Goal: Task Accomplishment & Management: Manage account settings

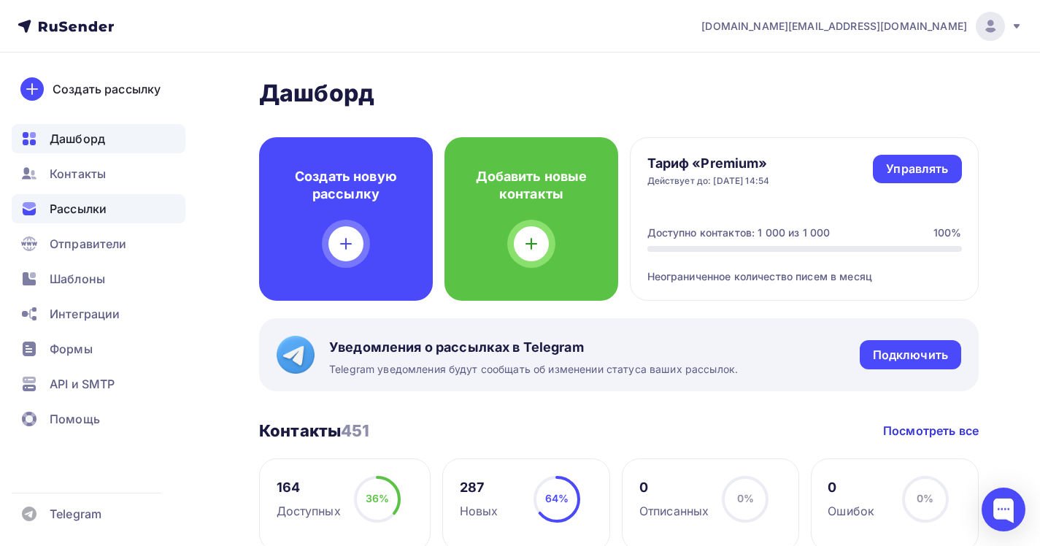
click at [84, 201] on span "Рассылки" at bounding box center [78, 209] width 57 height 18
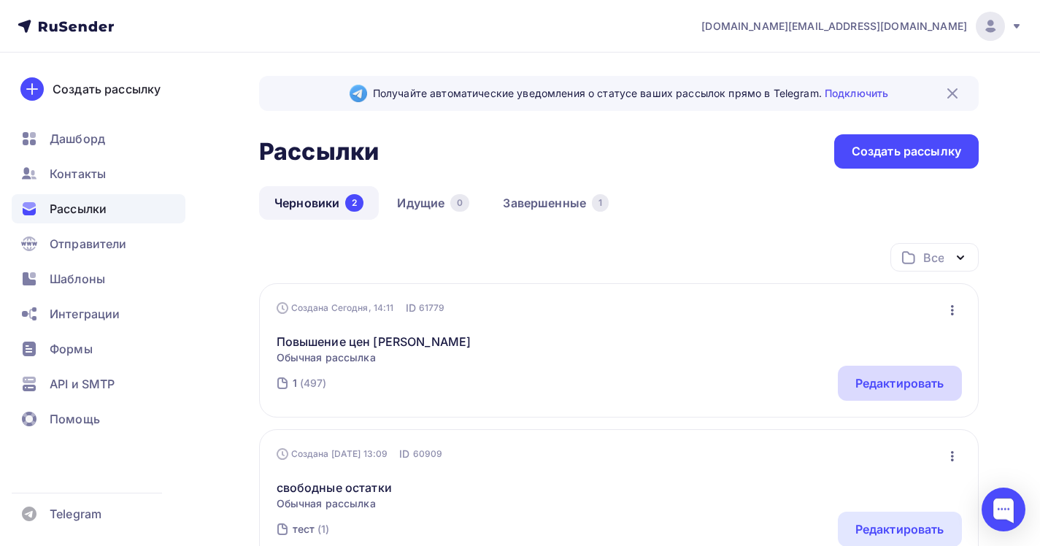
click at [889, 389] on div "Редактировать" at bounding box center [899, 383] width 89 height 18
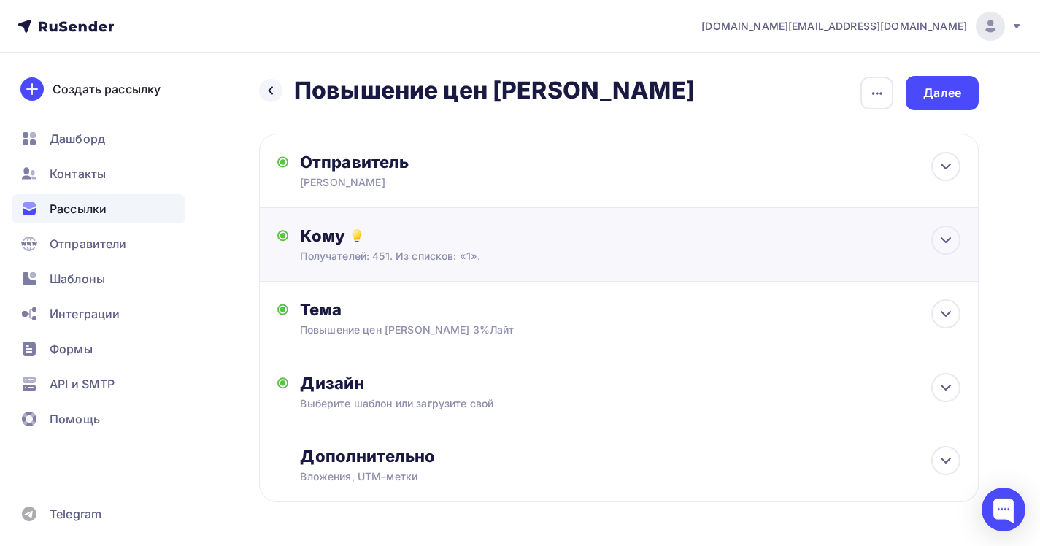
click at [501, 245] on div "Кому" at bounding box center [630, 235] width 660 height 20
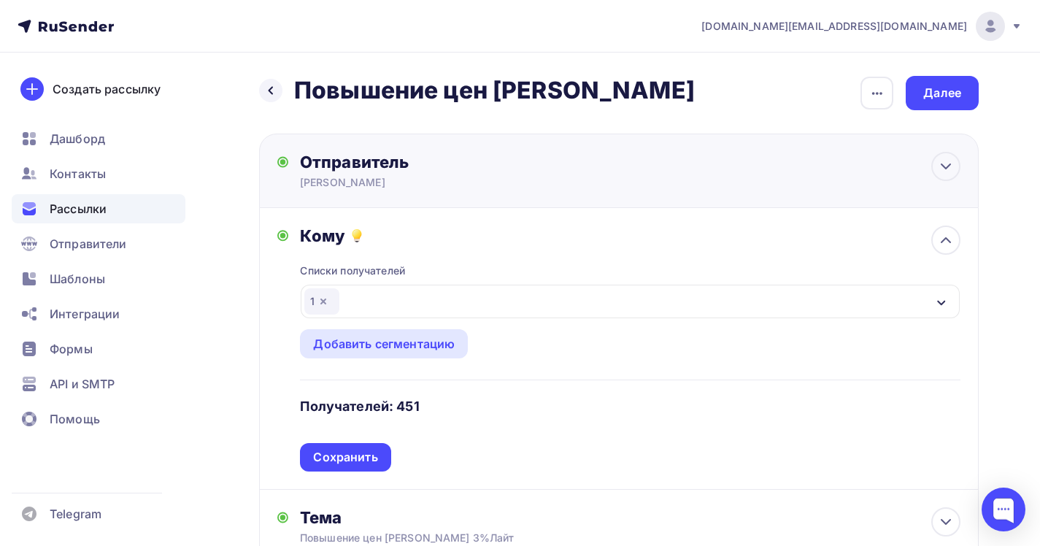
click at [506, 201] on div "Отправитель Олмеко Самара Email * lsn.ru@yandex.ru olmeko.smr@yandex.ru lsn.ru@…" at bounding box center [618, 171] width 719 height 74
type input "Олмеко Самара"
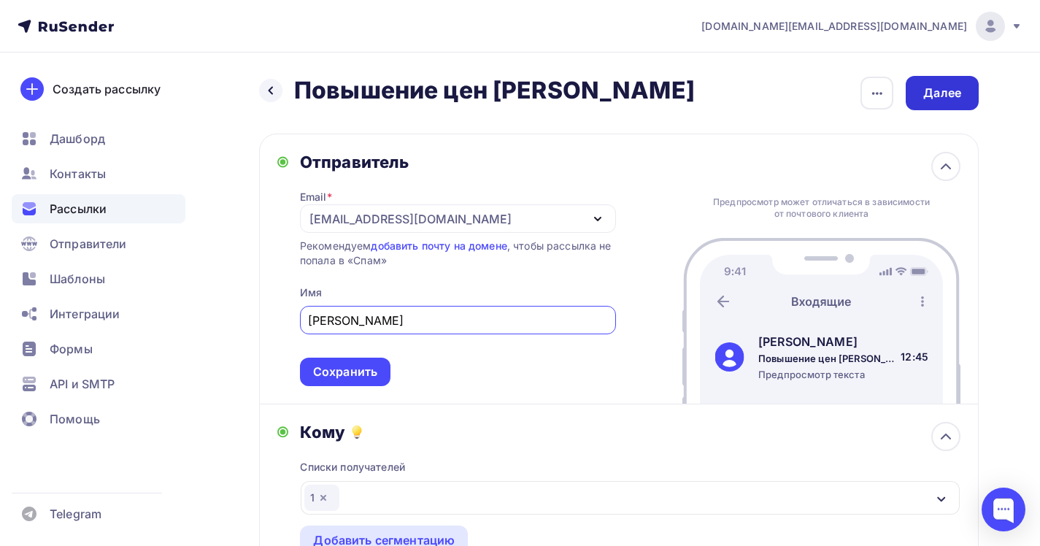
click at [927, 80] on div "Далее" at bounding box center [941, 93] width 73 height 34
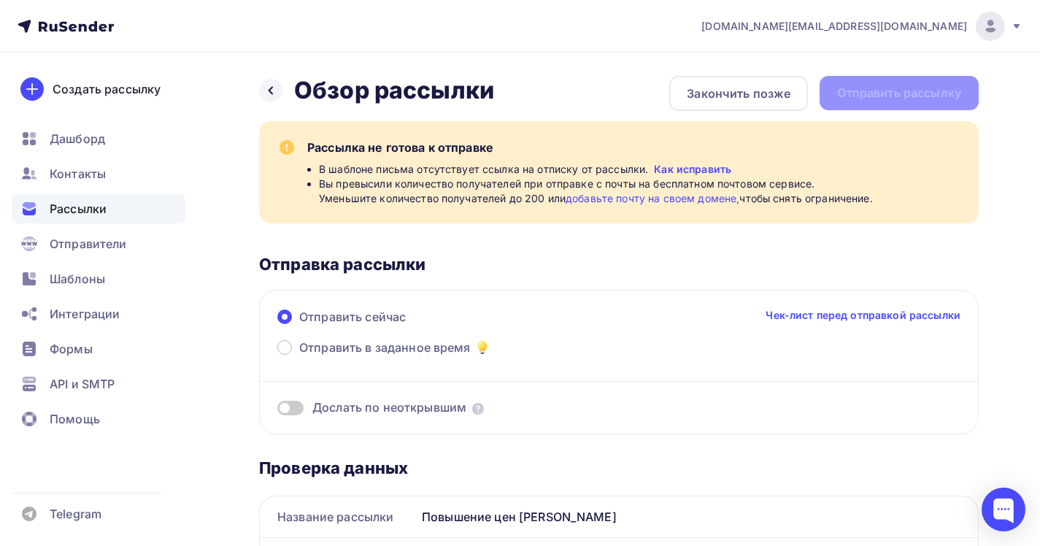
click at [585, 200] on link "добавьте почту на своем домене," at bounding box center [652, 198] width 174 height 12
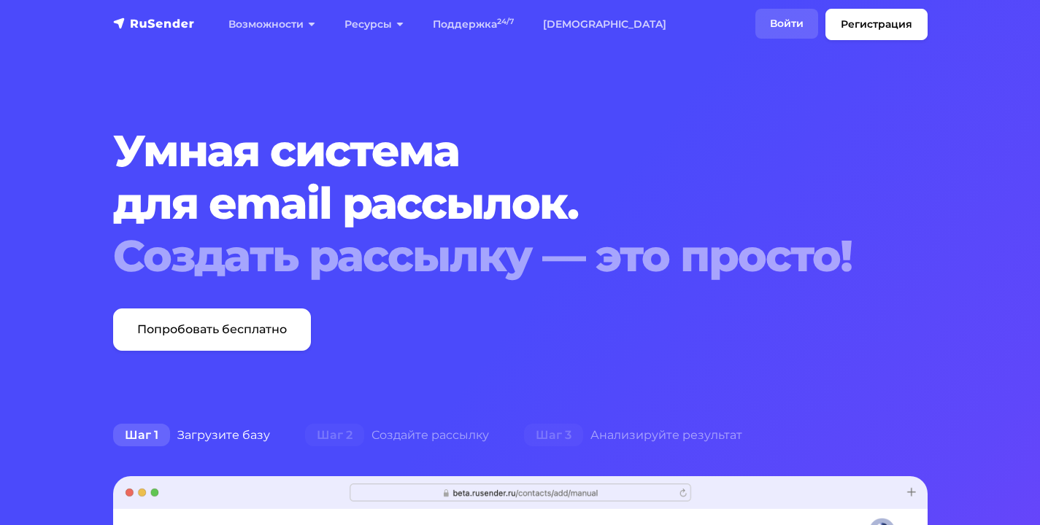
click at [779, 26] on link "Войти" at bounding box center [786, 24] width 63 height 30
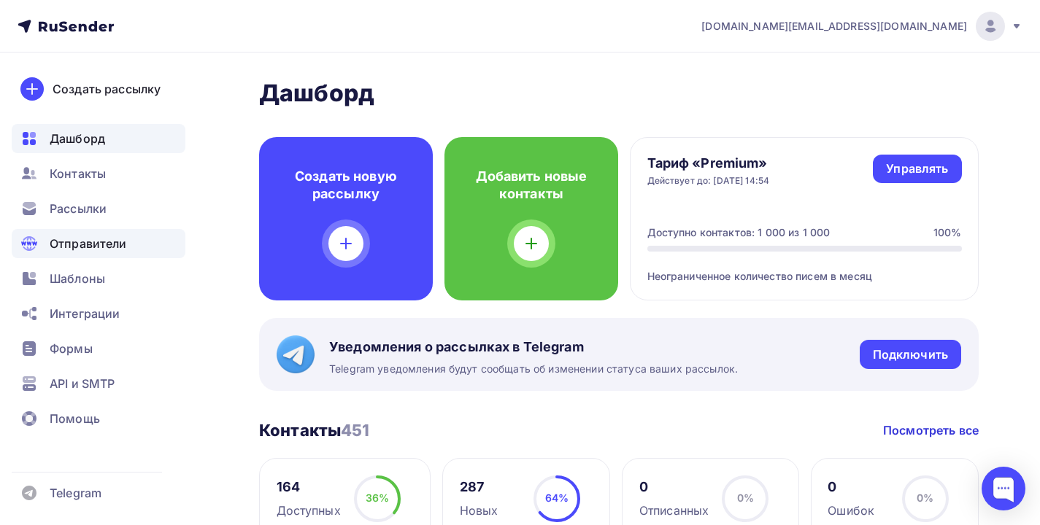
click at [79, 241] on span "Отправители" at bounding box center [88, 244] width 77 height 18
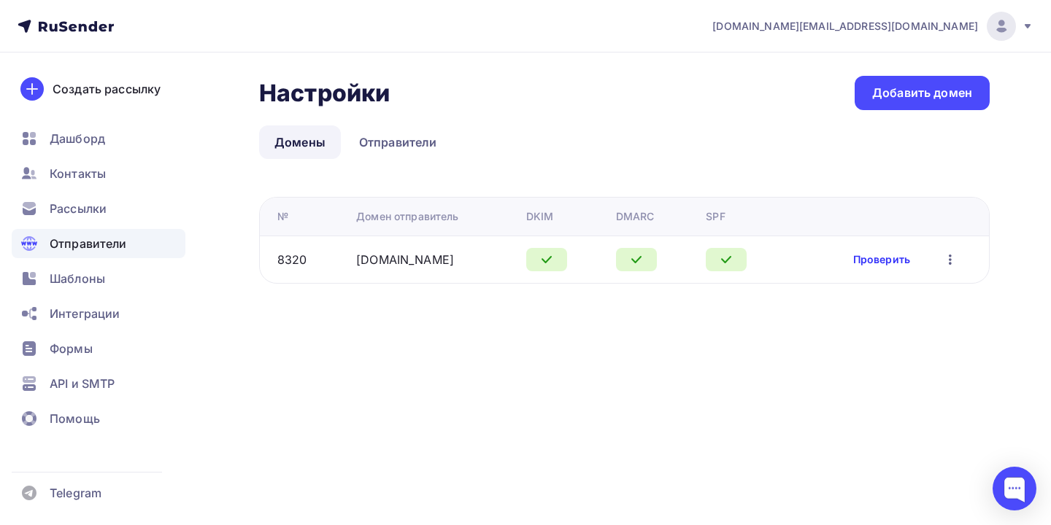
click at [864, 258] on link "Проверить" at bounding box center [881, 259] width 57 height 15
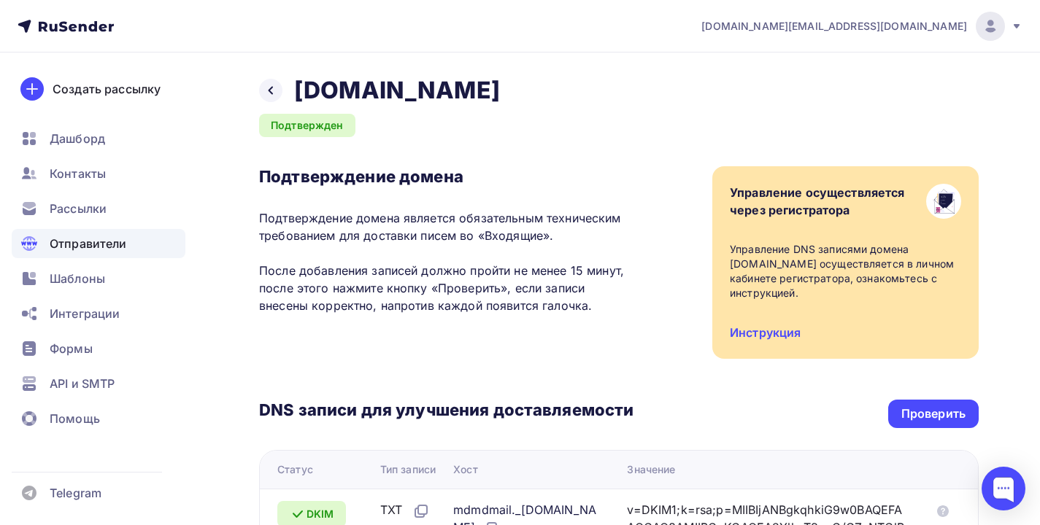
scroll to position [232, 0]
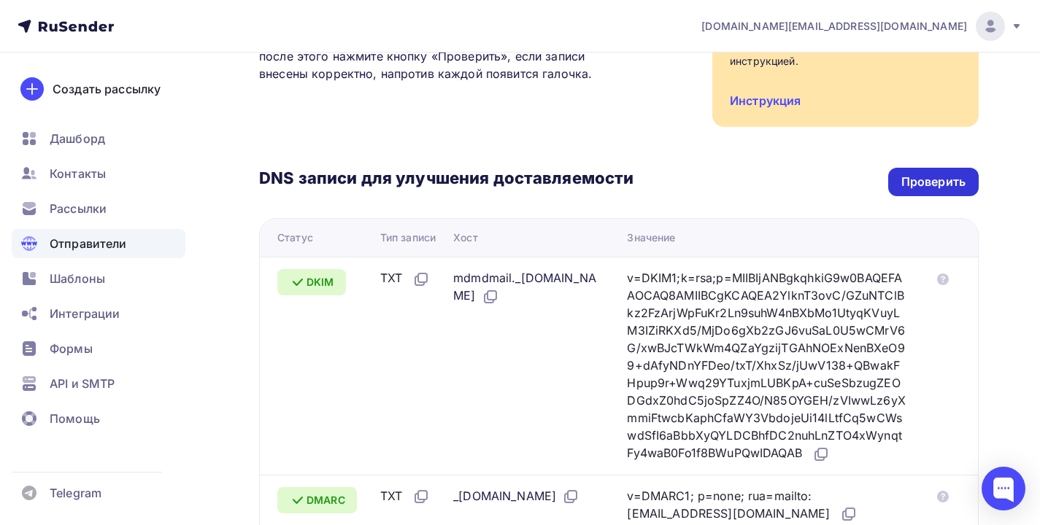
click at [927, 182] on div "Проверить" at bounding box center [933, 182] width 64 height 17
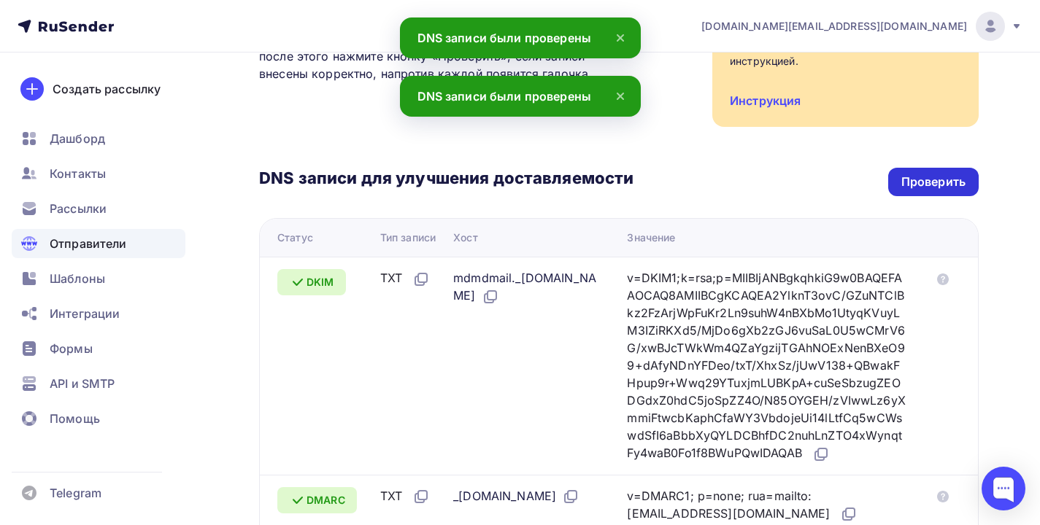
click at [928, 182] on div "Проверить" at bounding box center [933, 182] width 64 height 17
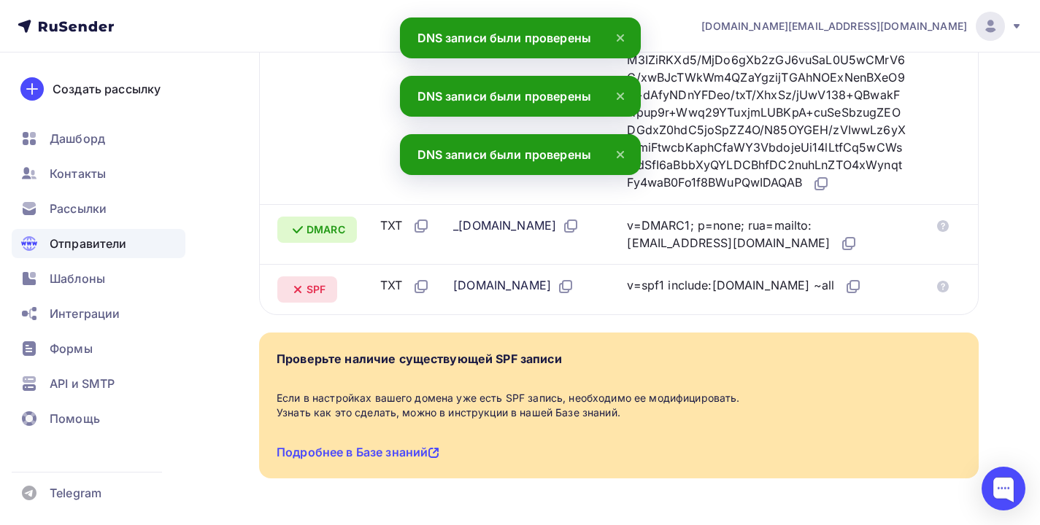
drag, startPoint x: 646, startPoint y: 320, endPoint x: 805, endPoint y: 325, distance: 158.4
click at [805, 314] on td "v=spf1 include:rsndr.ru ~all" at bounding box center [773, 289] width 304 height 50
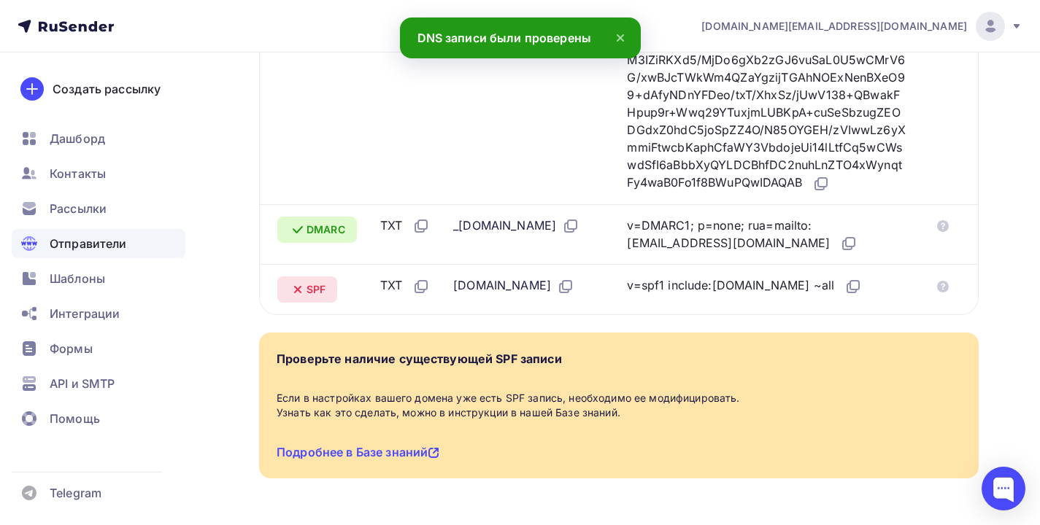
copy div "v=spf1 include:rsndr.ru ~all"
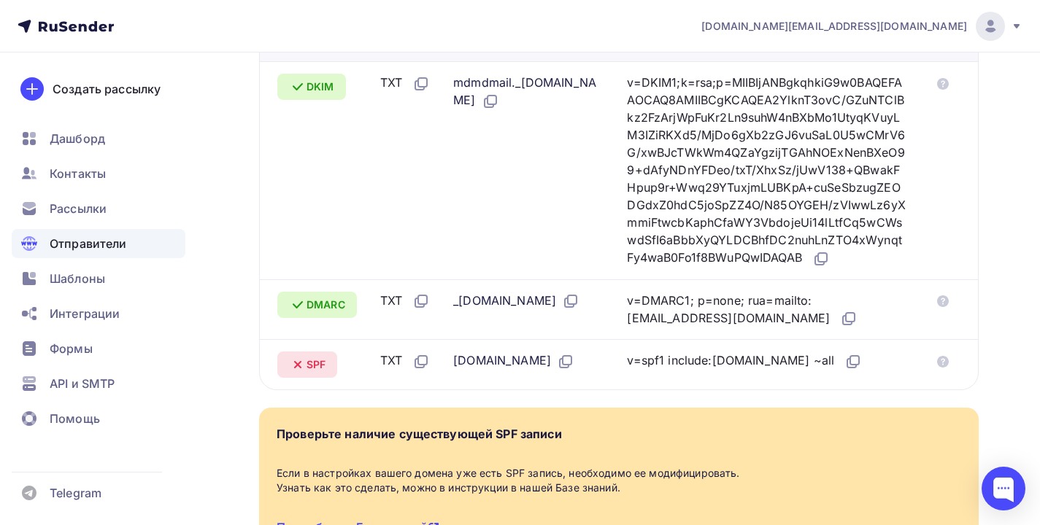
scroll to position [117, 0]
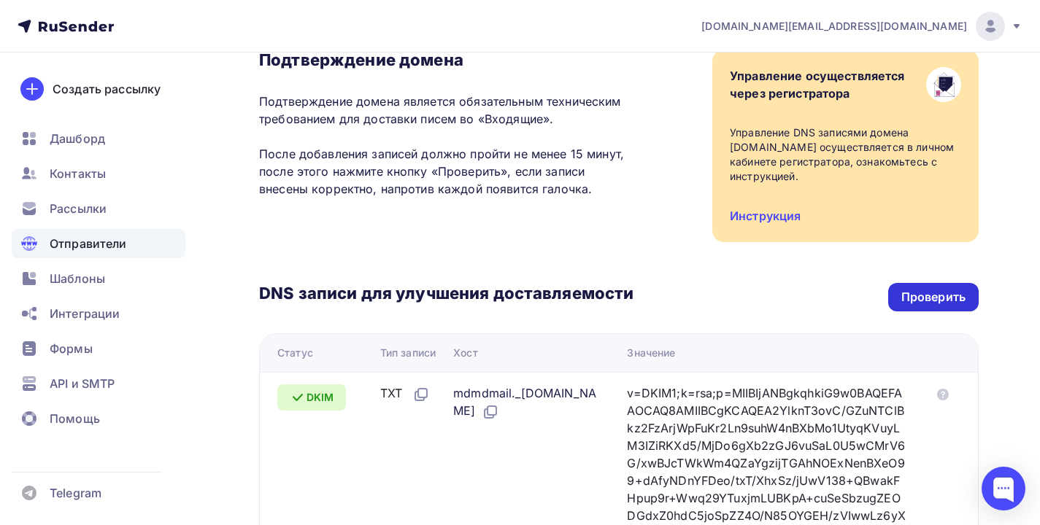
click at [921, 311] on div "Проверить" at bounding box center [933, 297] width 90 height 28
click at [921, 302] on div "Проверить" at bounding box center [933, 297] width 64 height 17
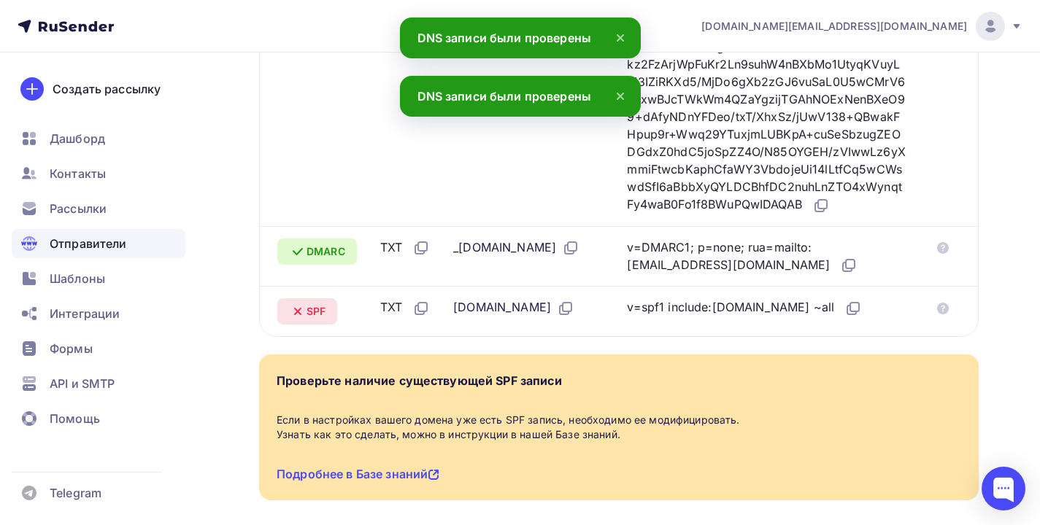
scroll to position [356, 0]
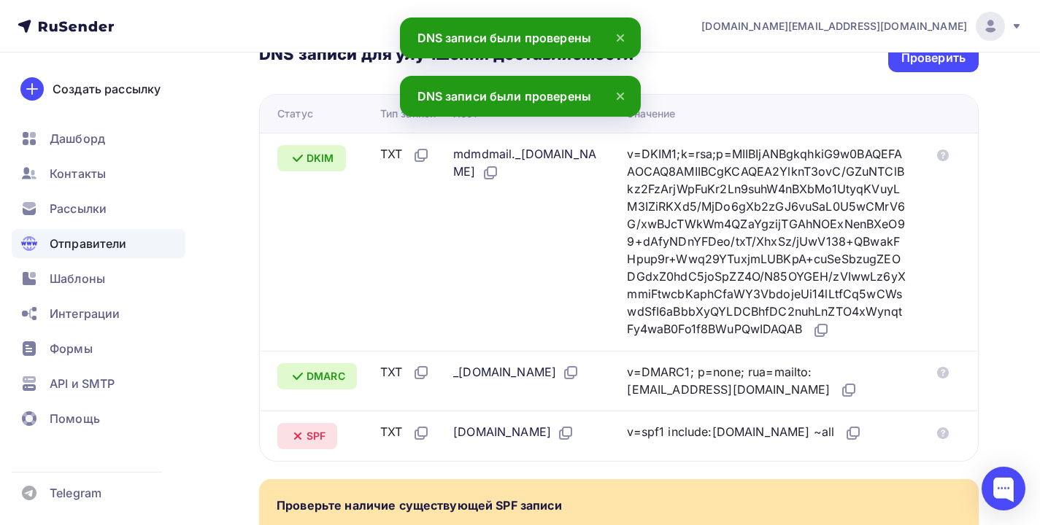
click at [908, 52] on nav "lsn.ru@yandex.ru Аккаунт Тарифы Выйти Создать рассылку Дашборд Контакты Рассылк…" at bounding box center [520, 26] width 1040 height 53
click at [908, 63] on div "Проверить" at bounding box center [933, 58] width 64 height 17
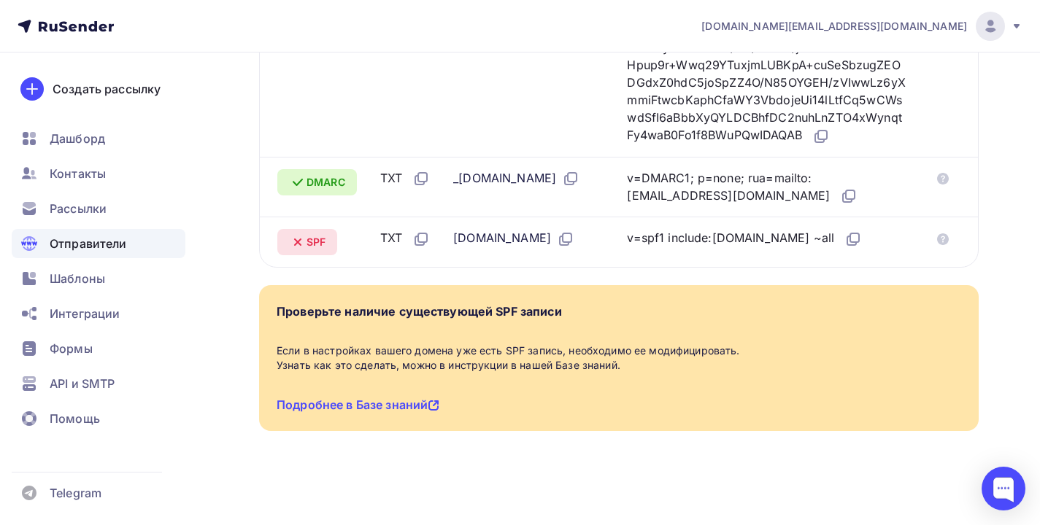
scroll to position [339, 0]
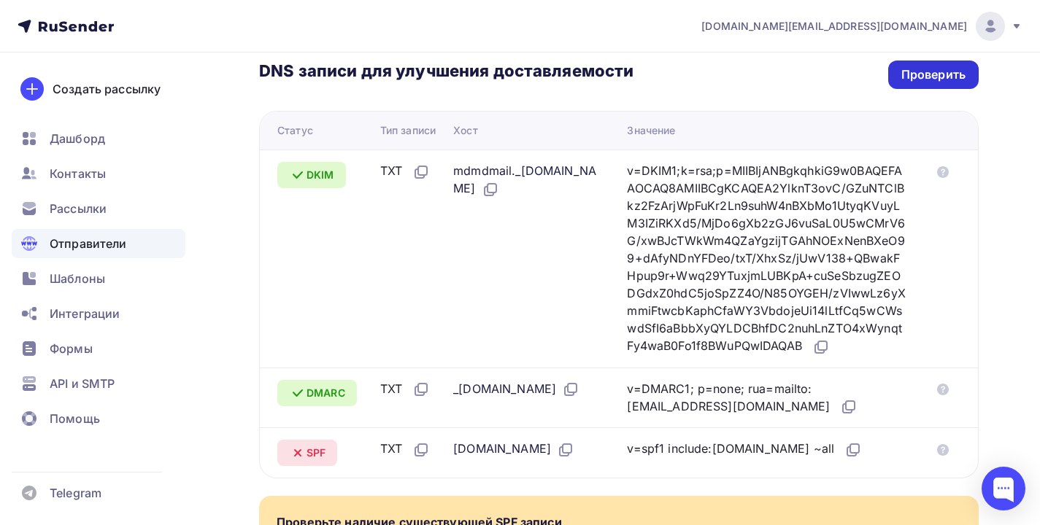
click at [935, 74] on div "Проверить" at bounding box center [933, 74] width 64 height 17
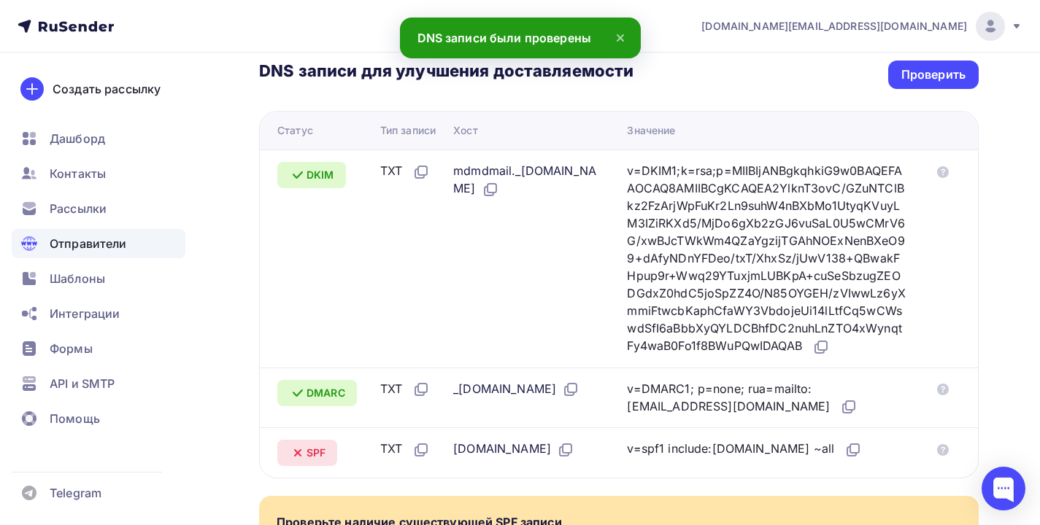
scroll to position [443, 0]
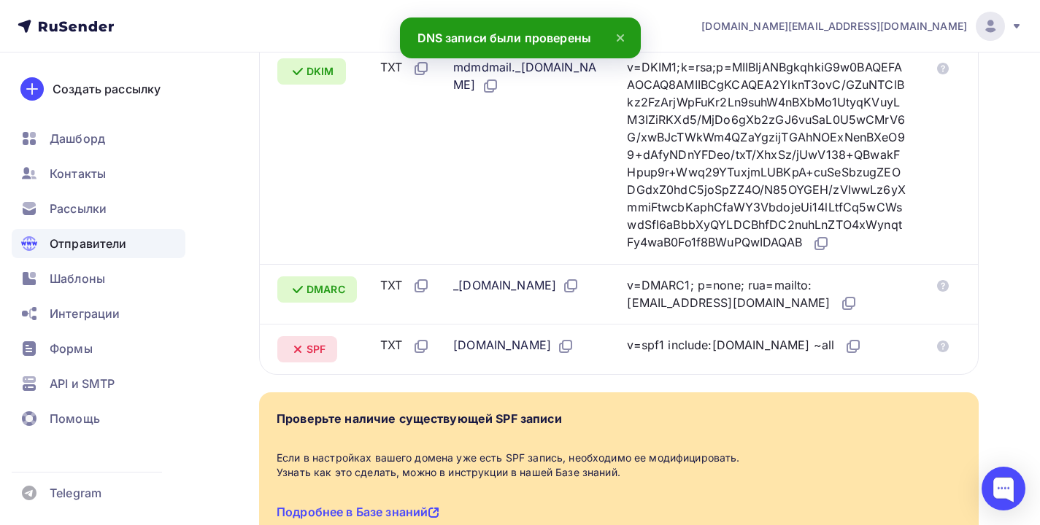
click at [297, 363] on div "SPF" at bounding box center [307, 349] width 60 height 26
click at [299, 358] on icon at bounding box center [298, 350] width 18 height 18
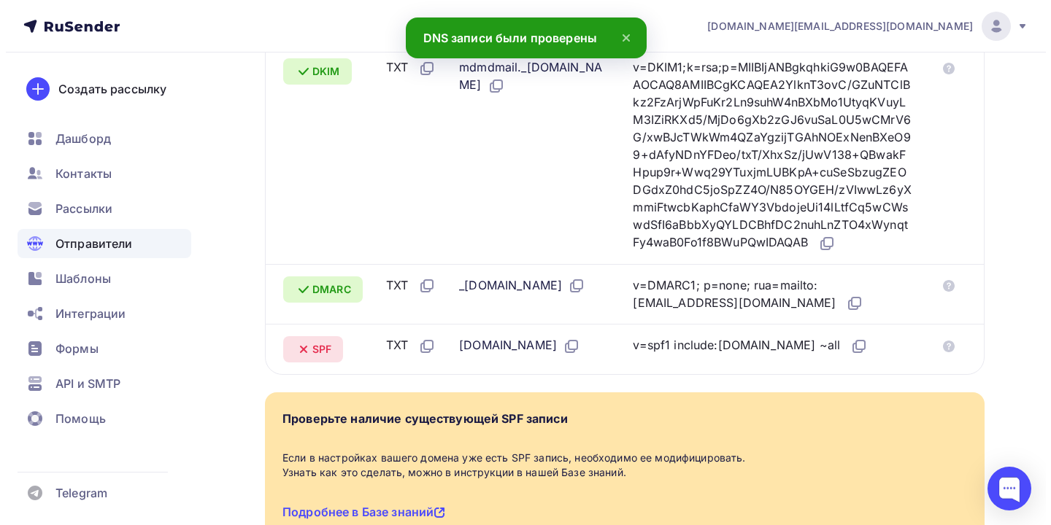
scroll to position [0, 0]
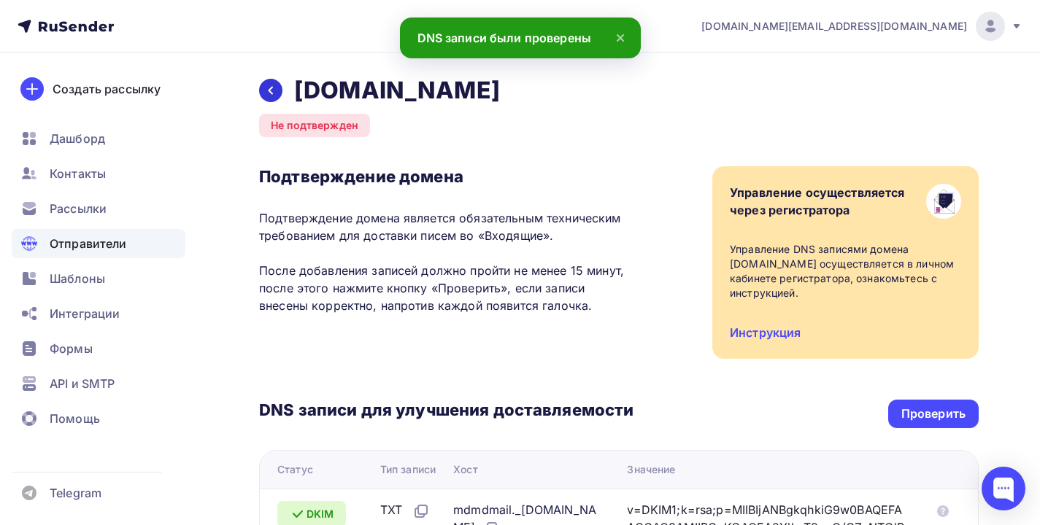
click at [275, 82] on div at bounding box center [270, 90] width 23 height 23
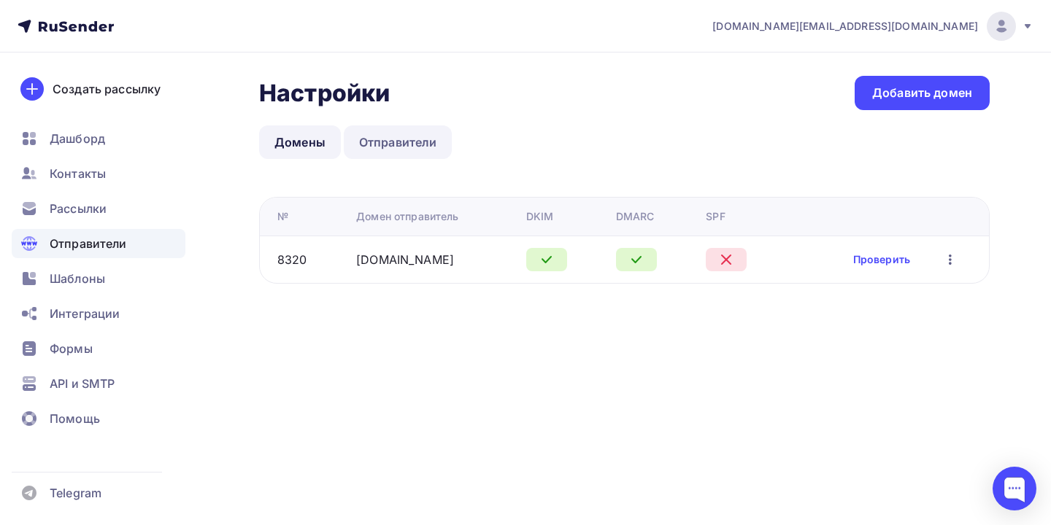
click at [380, 143] on link "Отправители" at bounding box center [398, 142] width 109 height 34
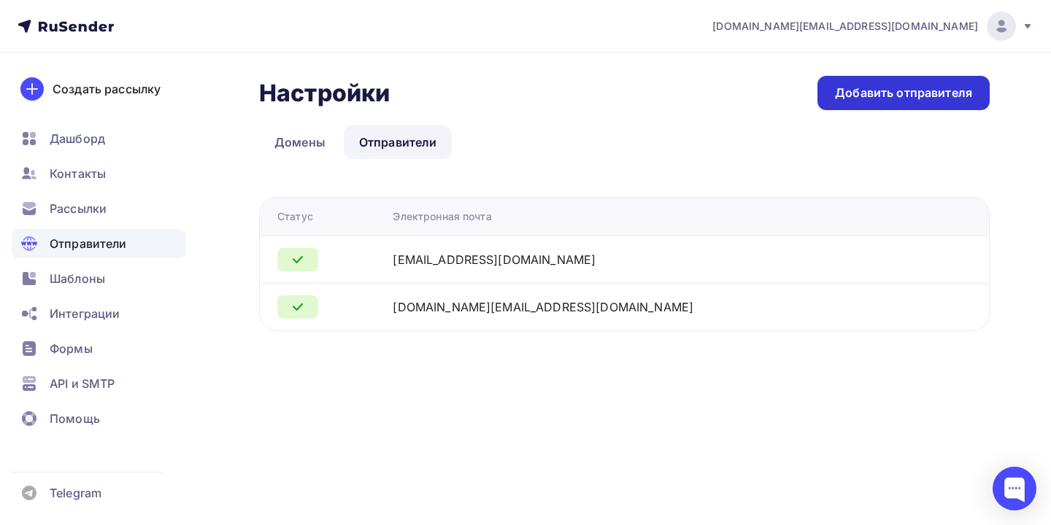
click at [911, 94] on div "Добавить отправителя" at bounding box center [903, 93] width 137 height 17
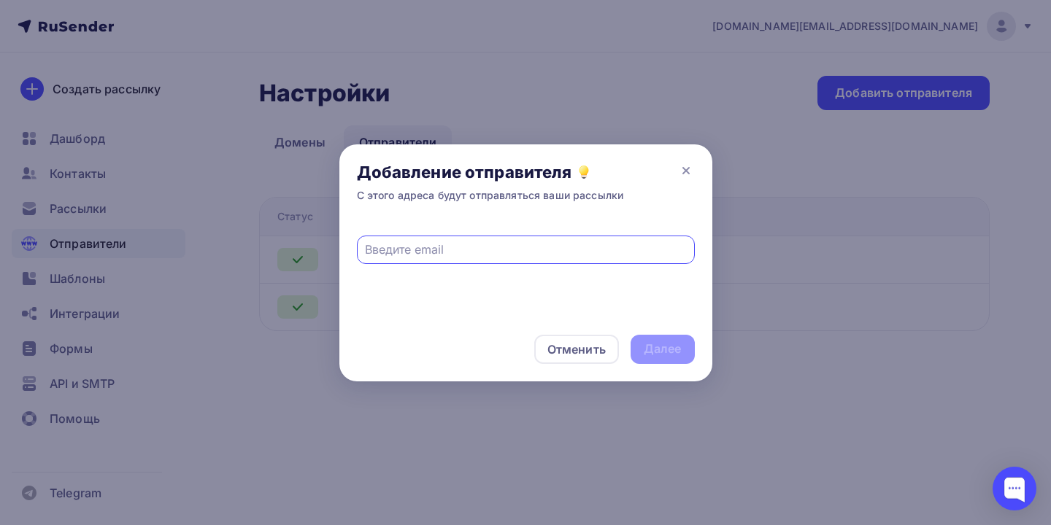
click at [509, 247] on input "text" at bounding box center [525, 250] width 321 height 18
type input "[EMAIL_ADDRESS][DOMAIN_NAME]"
click at [627, 341] on div "Отменить Далее" at bounding box center [525, 349] width 373 height 64
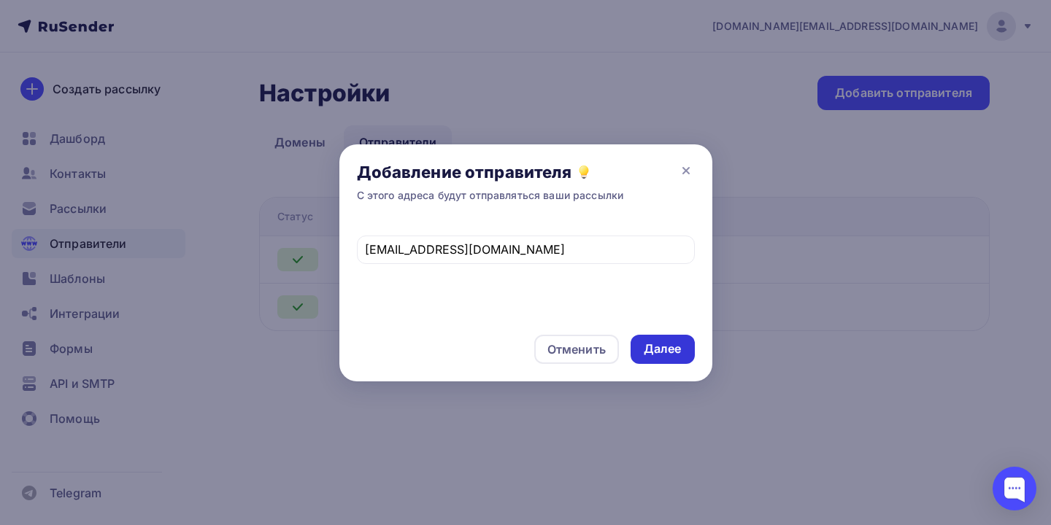
click at [634, 341] on div "Далее" at bounding box center [662, 349] width 64 height 29
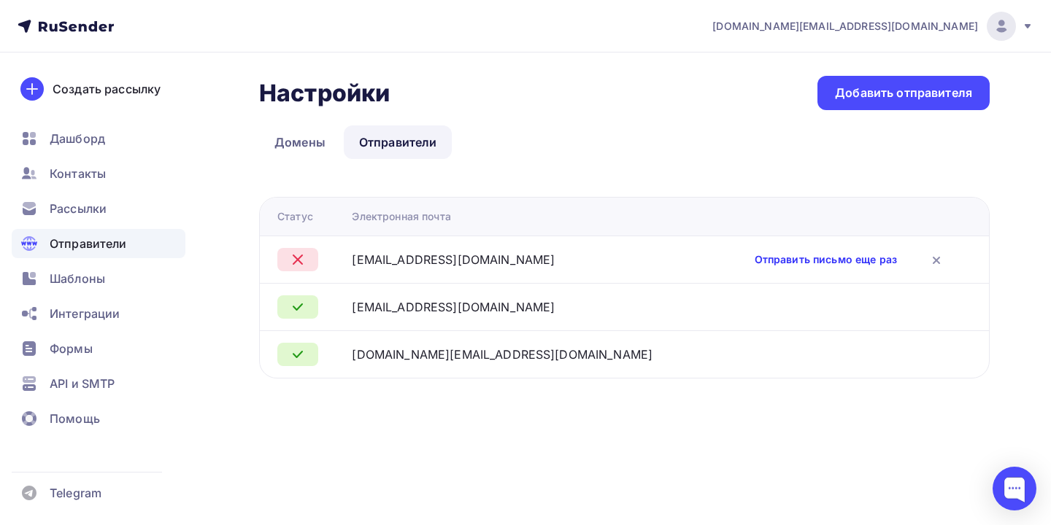
click at [784, 255] on link "Отправить письмо еще раз" at bounding box center [825, 259] width 142 height 15
click at [932, 259] on icon at bounding box center [936, 261] width 18 height 18
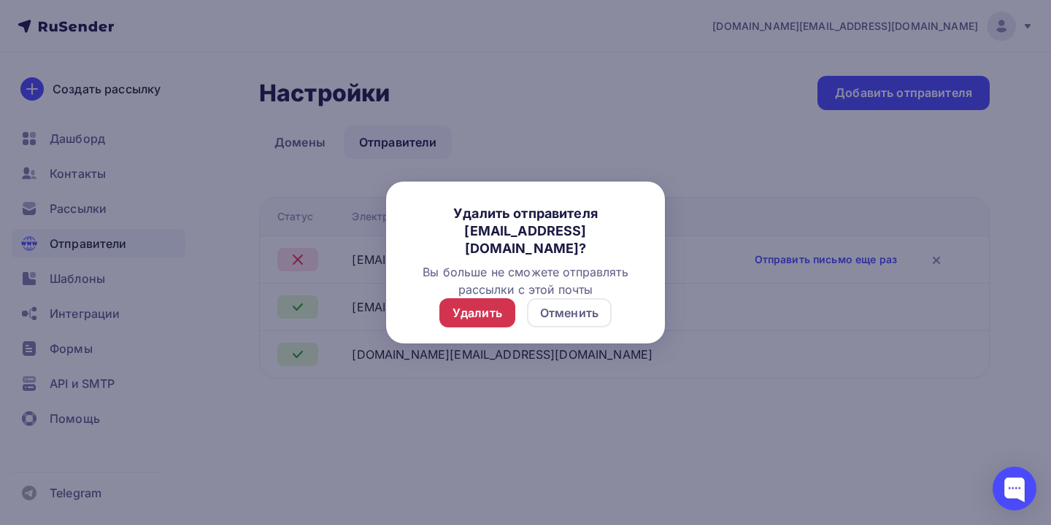
click at [472, 306] on div "Удалить" at bounding box center [477, 313] width 50 height 18
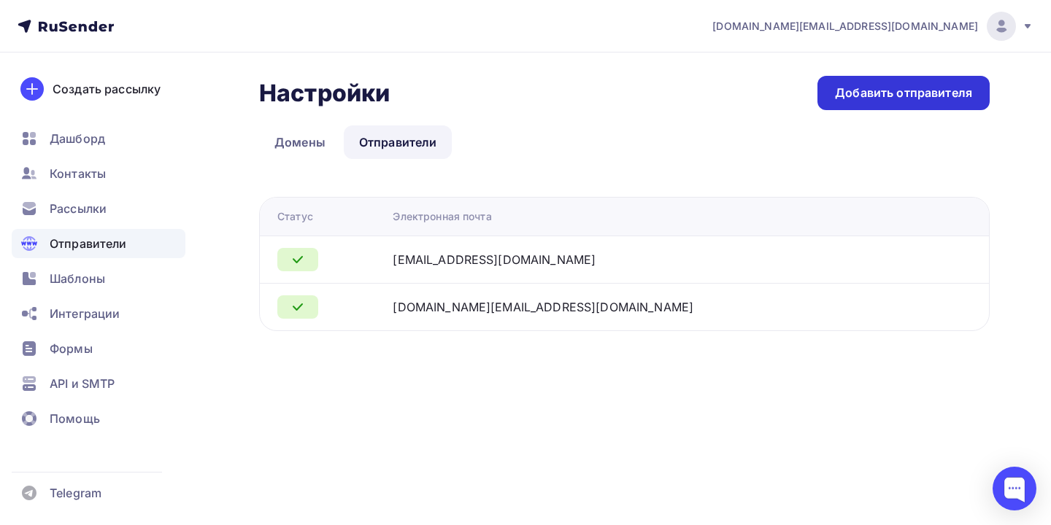
click at [865, 91] on div "Добавить отправителя" at bounding box center [903, 93] width 137 height 17
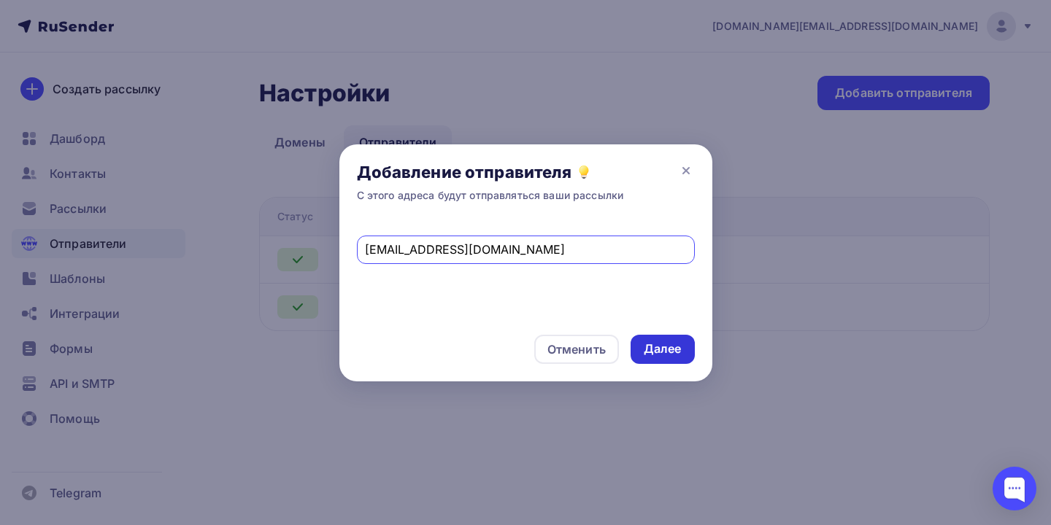
type input "[EMAIL_ADDRESS][DOMAIN_NAME]"
click at [646, 345] on div "Далее" at bounding box center [663, 349] width 38 height 17
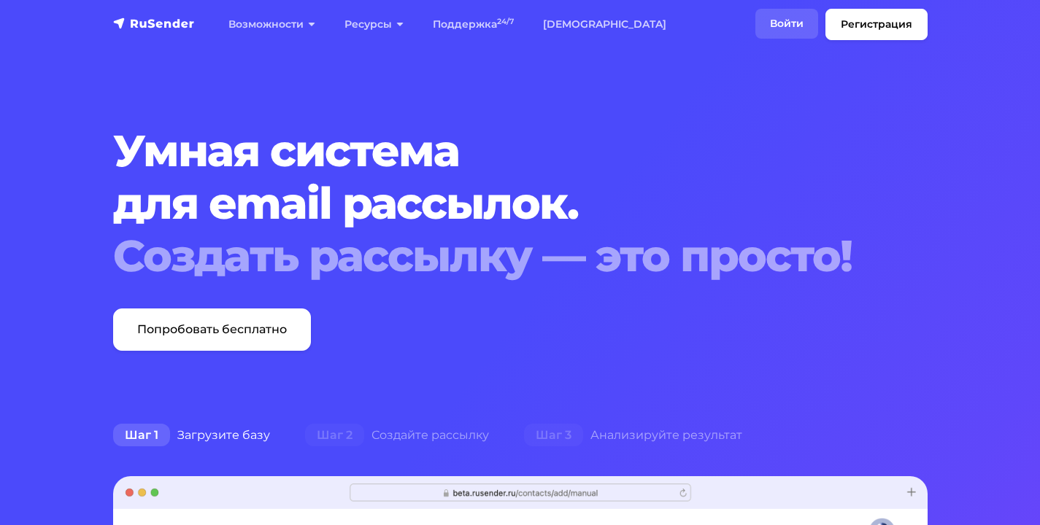
click at [785, 31] on link "Войти" at bounding box center [786, 24] width 63 height 30
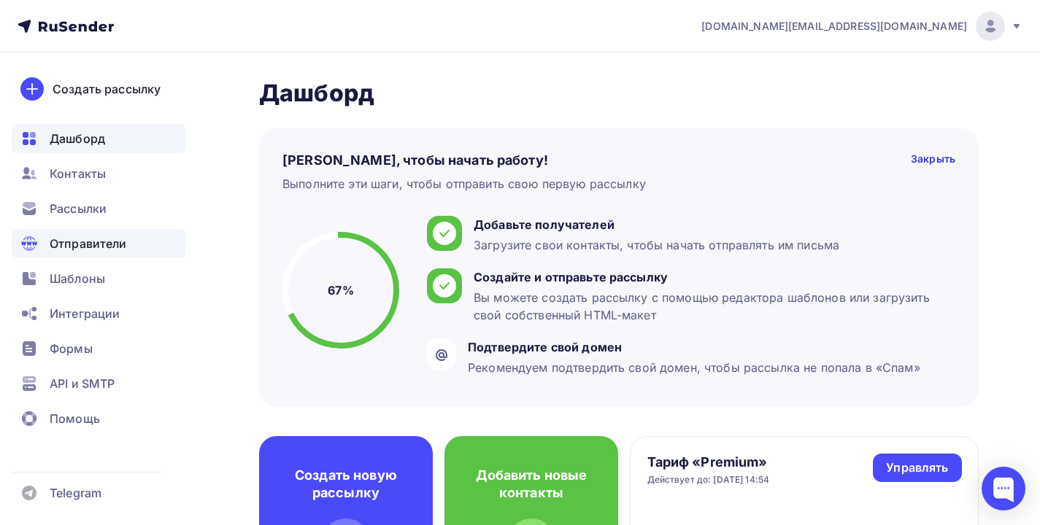
click at [81, 245] on span "Отправители" at bounding box center [88, 244] width 77 height 18
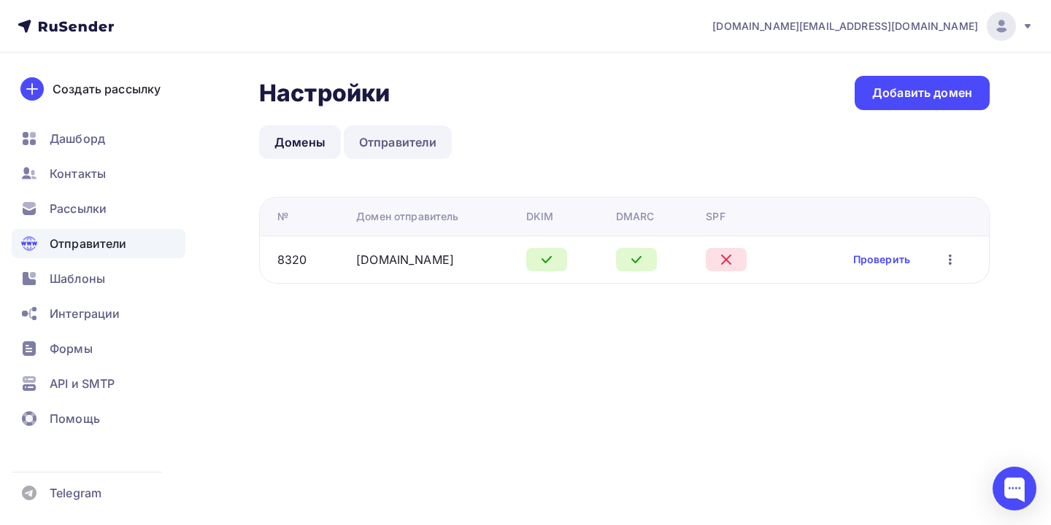
click at [387, 137] on link "Отправители" at bounding box center [398, 142] width 109 height 34
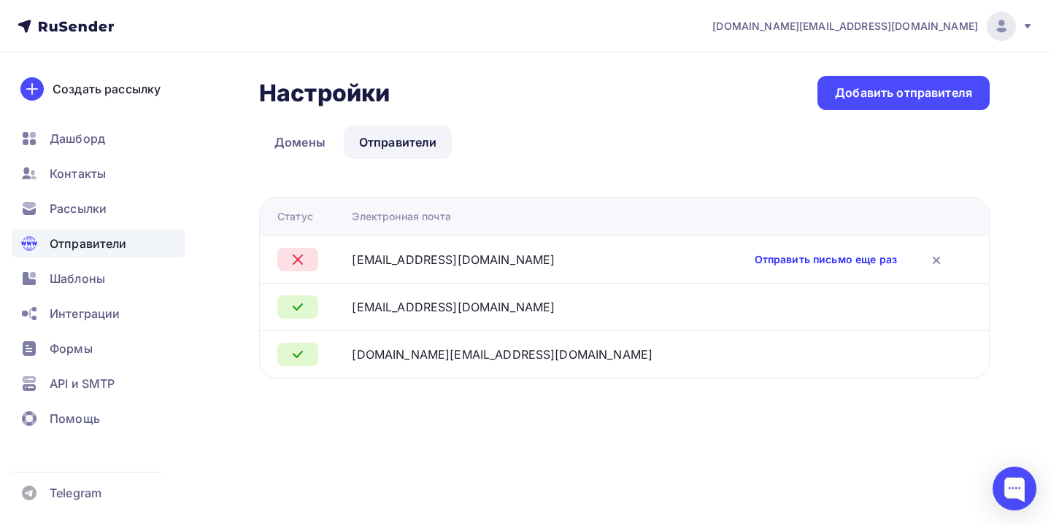
click at [823, 258] on link "Отправить письмо еще раз" at bounding box center [825, 259] width 142 height 15
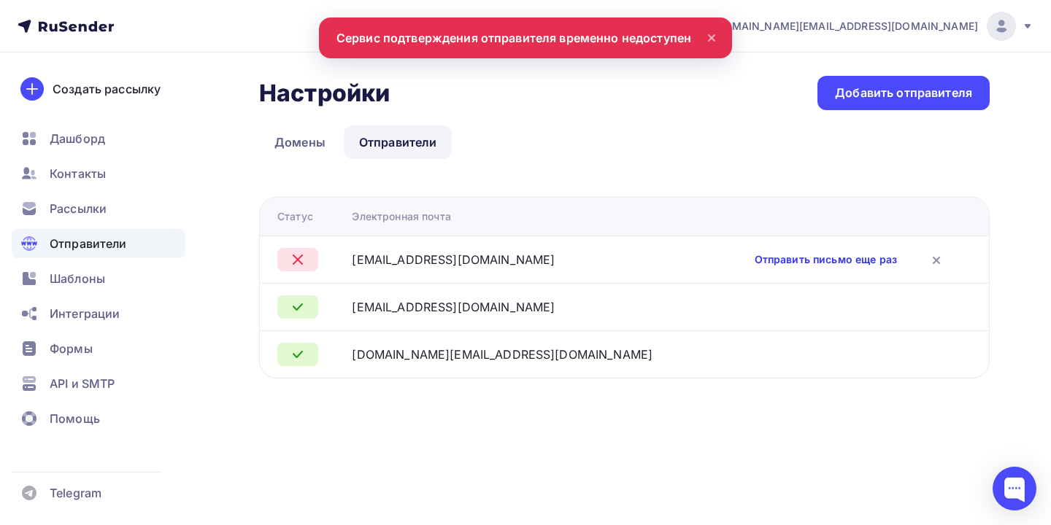
click at [805, 258] on link "Отправить письмо еще раз" at bounding box center [825, 259] width 142 height 15
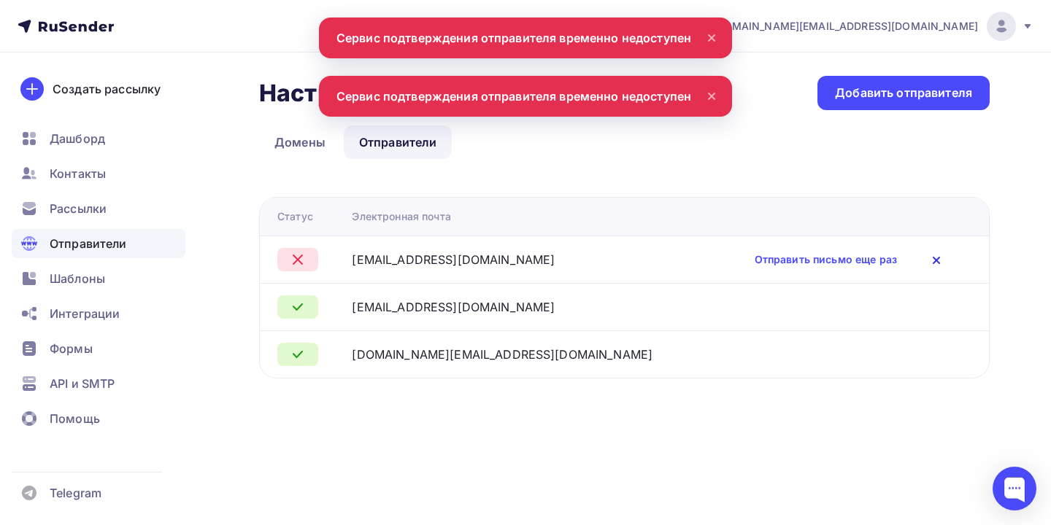
click at [937, 262] on icon at bounding box center [936, 261] width 6 height 6
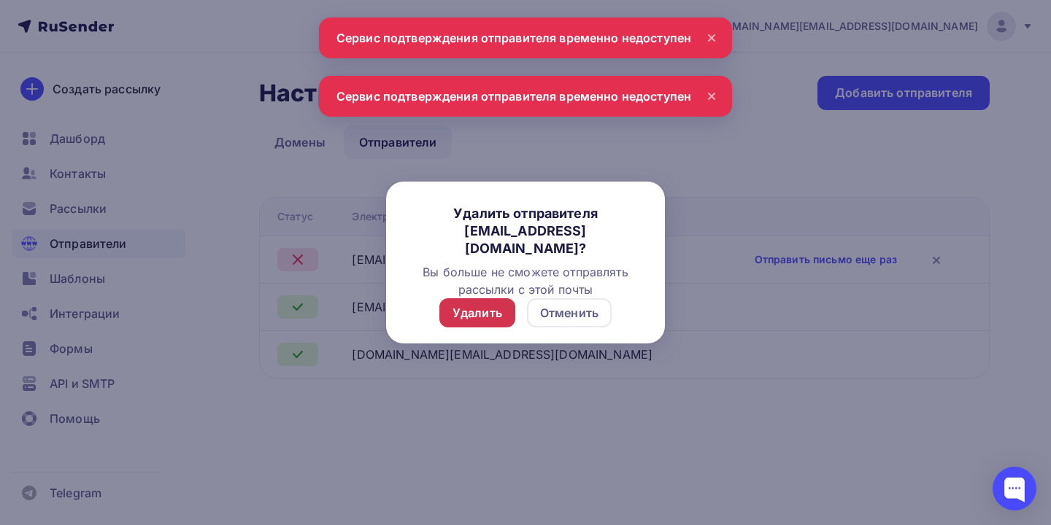
click at [487, 305] on div "Удалить" at bounding box center [477, 313] width 50 height 18
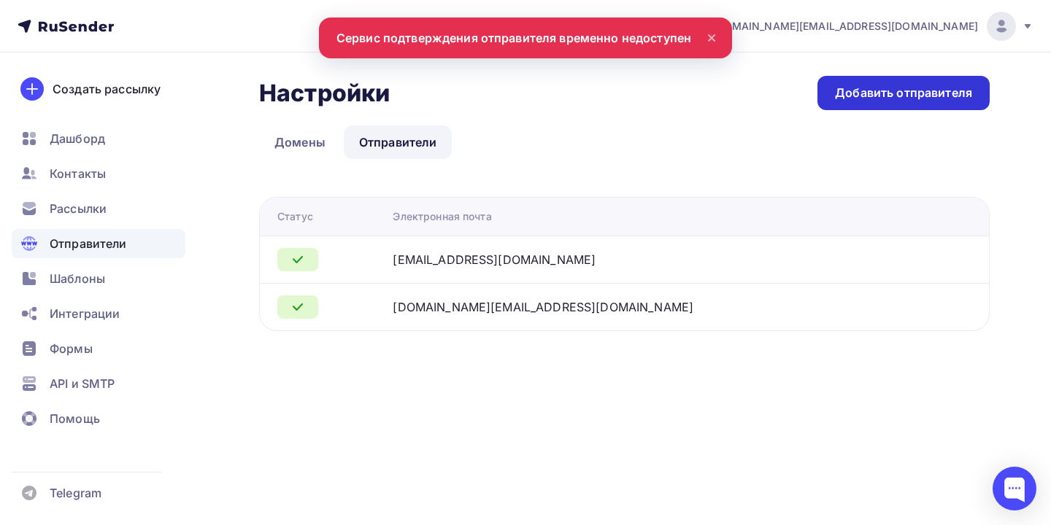
click at [853, 93] on div "Добавить отправителя" at bounding box center [903, 93] width 137 height 17
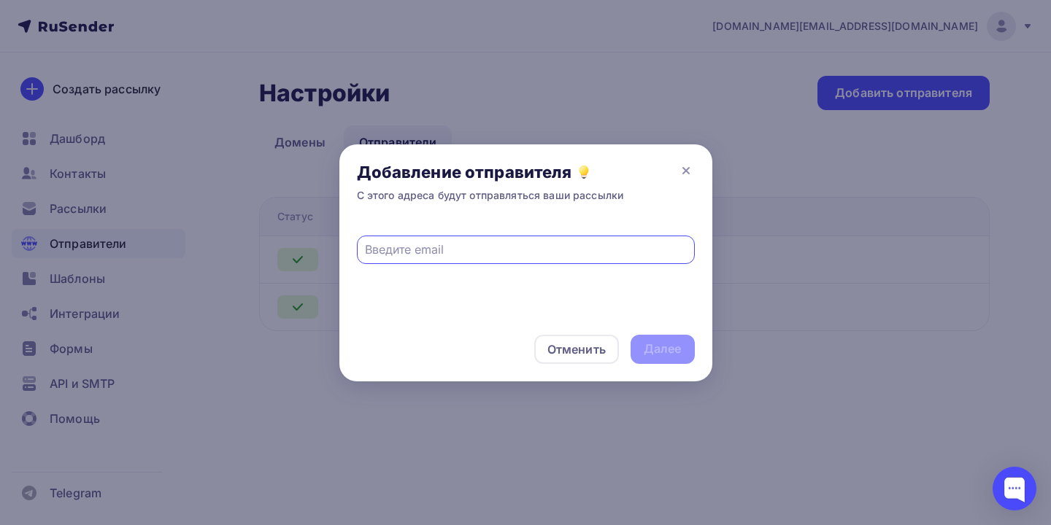
click at [509, 252] on input "text" at bounding box center [525, 250] width 321 height 18
type input "o"
type input "[EMAIL_ADDRESS][DOMAIN_NAME]"
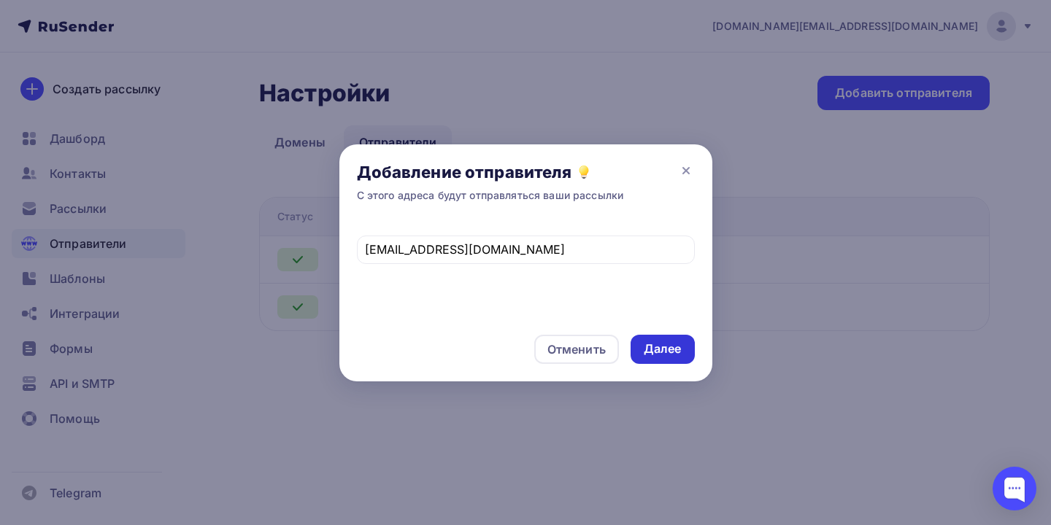
click at [650, 354] on div "Далее" at bounding box center [663, 349] width 38 height 17
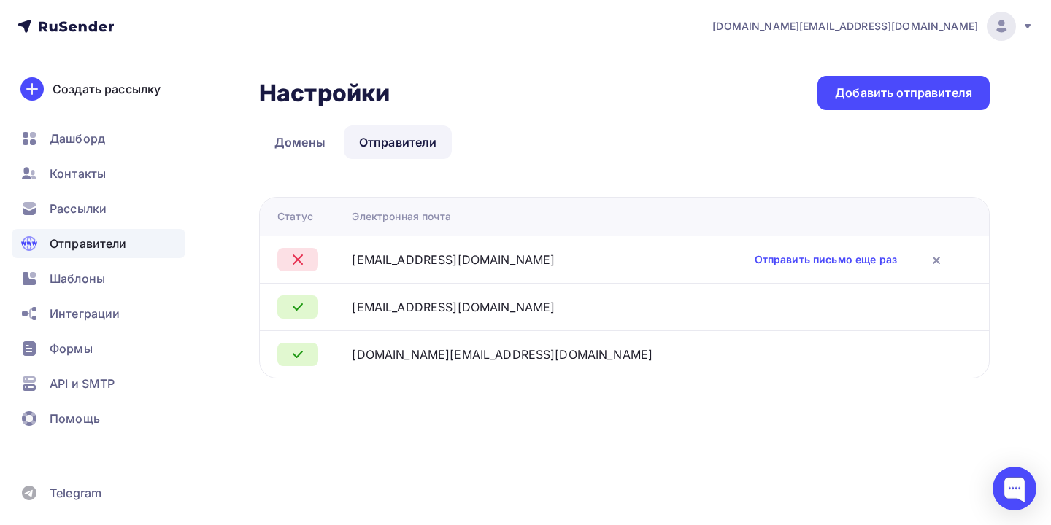
click at [302, 124] on div "Настройки Настройки Добавить отправителя Домены Отправители Отправители Домены …" at bounding box center [624, 227] width 730 height 303
click at [298, 142] on link "Домены" at bounding box center [300, 142] width 82 height 34
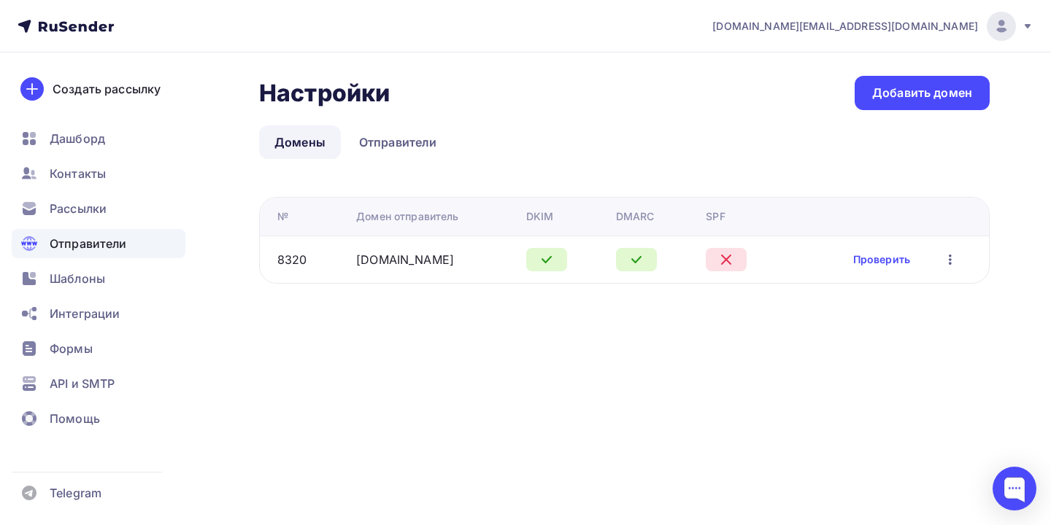
click at [460, 255] on div "[DOMAIN_NAME]" at bounding box center [435, 260] width 158 height 18
click at [876, 252] on link "Проверить" at bounding box center [881, 259] width 57 height 15
